Goal: Find specific page/section: Locate a particular part of the current website

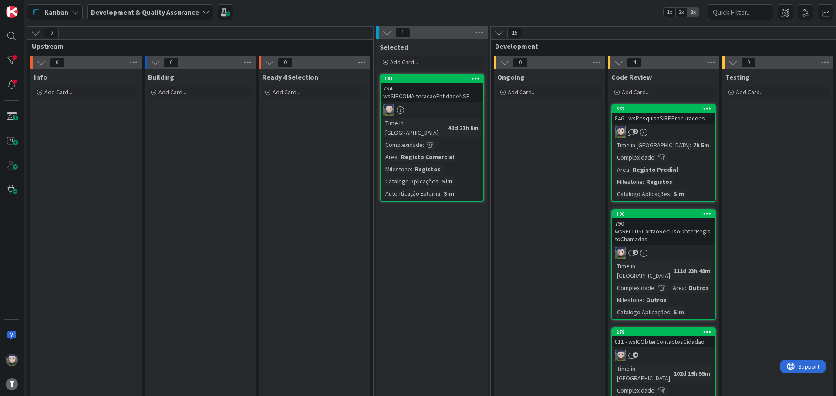
scroll to position [26, 0]
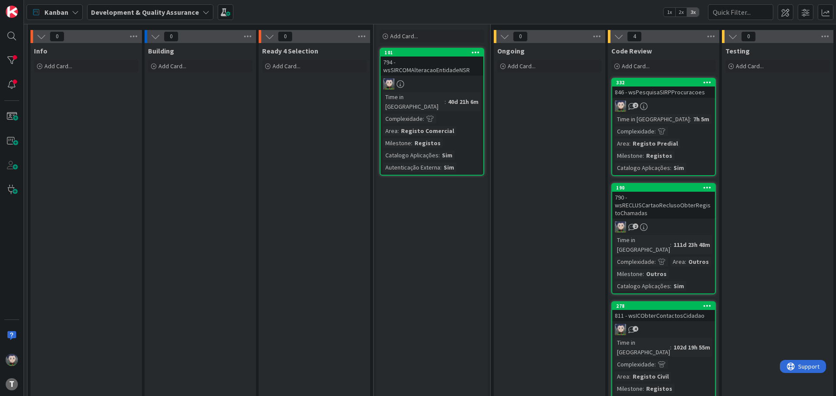
click at [308, 4] on div "Kanban Development & Quality Assurance 1x 2x 3x" at bounding box center [430, 12] width 812 height 24
click at [307, 7] on div "Kanban Development & Quality Assurance 1x 2x 3x" at bounding box center [430, 12] width 812 height 24
click at [295, 15] on div "Kanban Development & Quality Assurance 1x 2x 3x" at bounding box center [430, 12] width 812 height 24
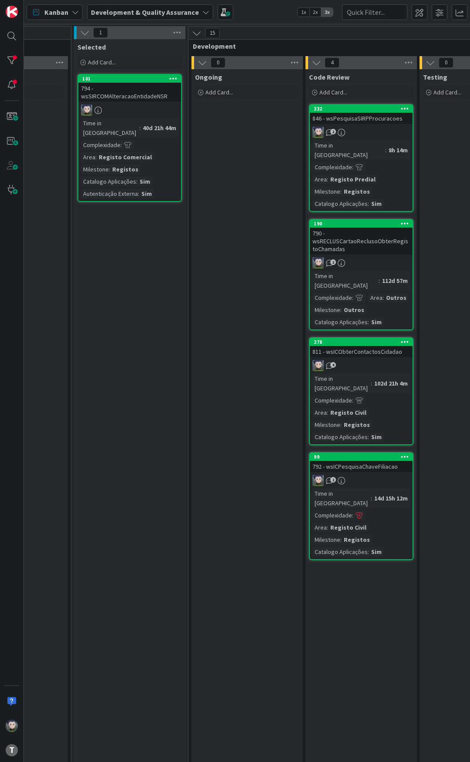
scroll to position [0, 261]
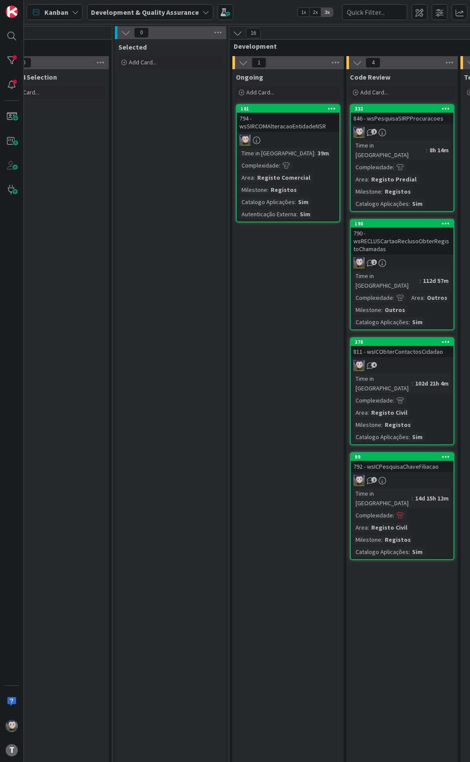
click at [257, 123] on div "794 - wsSIRCOMAlteracaoEntidadeNSR" at bounding box center [288, 122] width 103 height 19
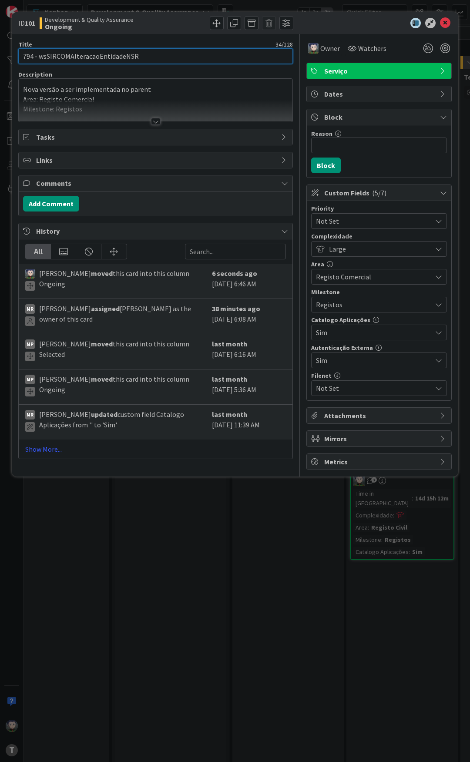
drag, startPoint x: 163, startPoint y: 1, endPoint x: 72, endPoint y: 52, distance: 103.7
click at [72, 52] on input "794 - wsSIRCOMAlteracaoEntidadeNSR" at bounding box center [155, 56] width 275 height 16
click at [160, 121] on div at bounding box center [156, 121] width 10 height 7
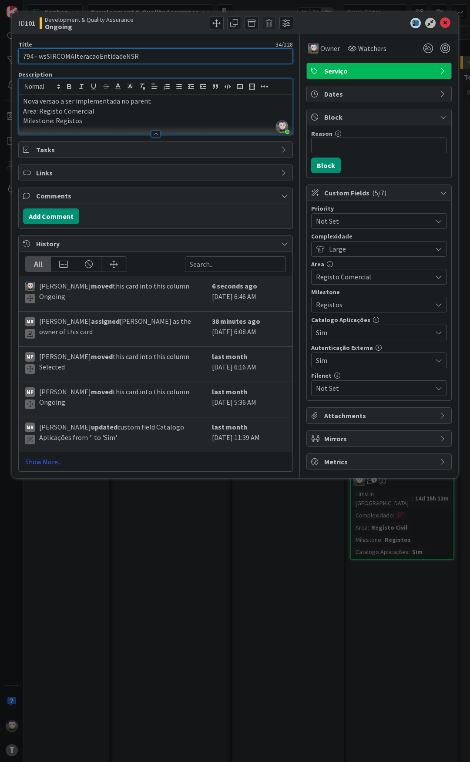
click at [92, 59] on input "794 - wsSIRCOMAlteracaoEntidadeNSR" at bounding box center [155, 56] width 275 height 16
click at [116, 58] on input "794 - wsSIRCOMAlteracaoEntidadeNSR" at bounding box center [155, 56] width 275 height 16
click at [161, 52] on input "794 - wsSIRCOMAlteracaoEntidadeNSR" at bounding box center [155, 56] width 275 height 16
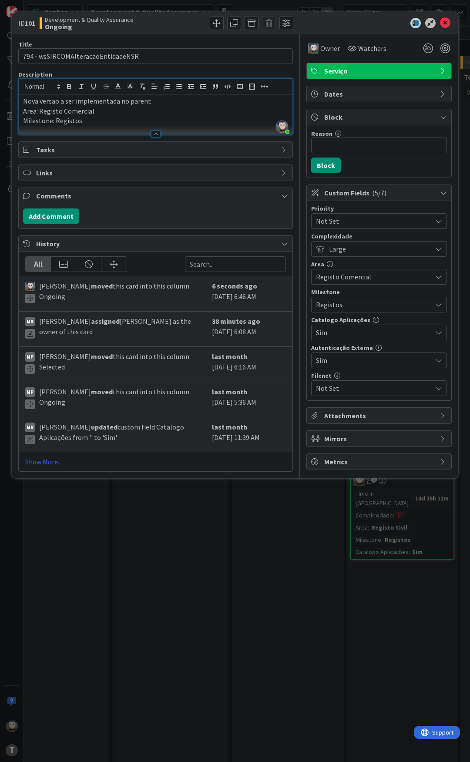
click at [165, 39] on div "Title 34 / 128 794 - wsSIRCOMAlteracaoEntidadeNSR Description Lucas Spengler ju…" at bounding box center [155, 253] width 275 height 438
click at [448, 23] on icon at bounding box center [445, 23] width 10 height 10
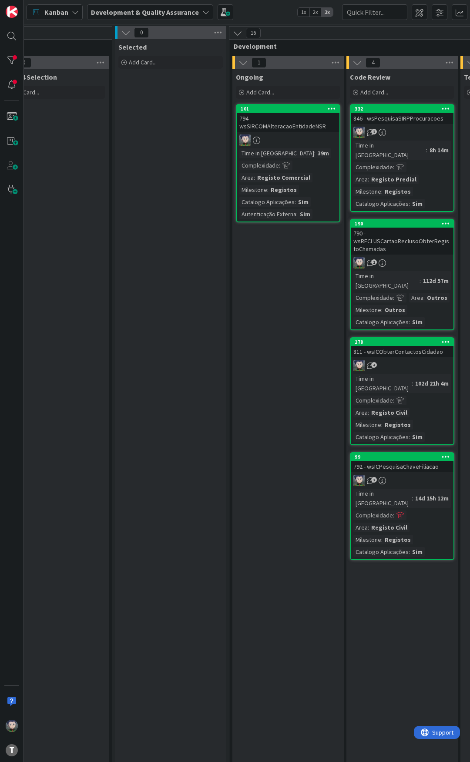
click at [272, 15] on div "Kanban Development & Quality Assurance 1x 2x 3x" at bounding box center [247, 12] width 446 height 24
click at [270, 12] on div "Kanban Development & Quality Assurance 1x 2x 3x" at bounding box center [247, 12] width 446 height 24
